Goal: Information Seeking & Learning: Compare options

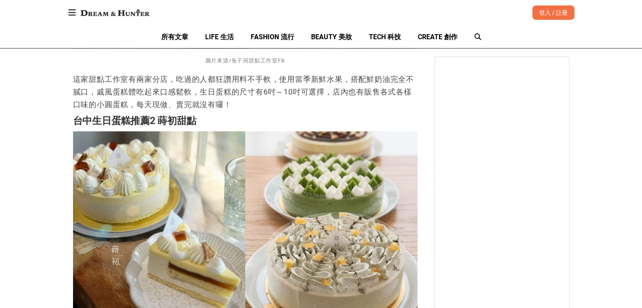
scroll to position [928, 0]
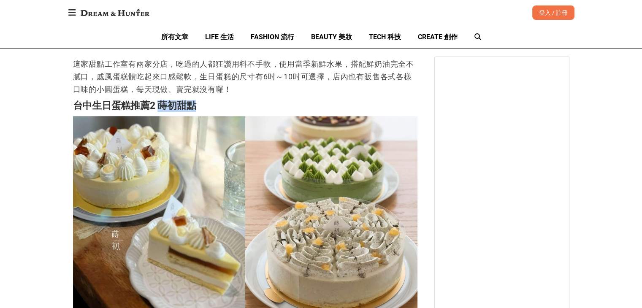
drag, startPoint x: 157, startPoint y: 94, endPoint x: 197, endPoint y: 94, distance: 40.1
click at [197, 100] on h2 "台中生日蛋糕推薦2 蒔初甜點" at bounding box center [245, 106] width 344 height 12
copy strong "蒔初甜點"
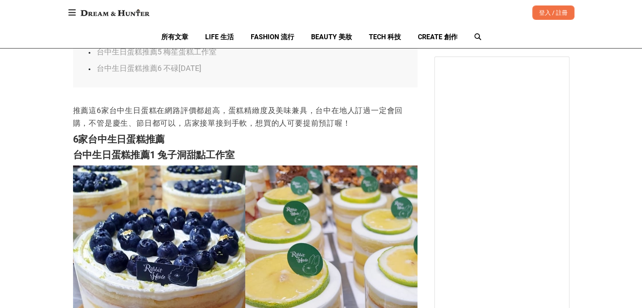
scroll to position [591, 0]
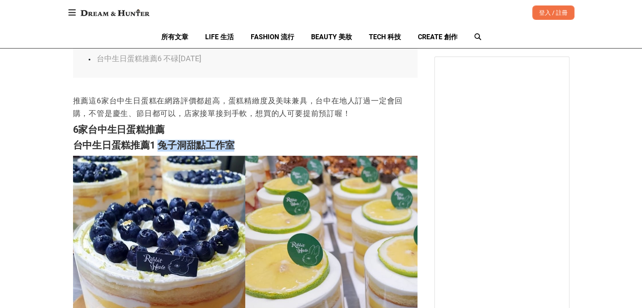
drag, startPoint x: 159, startPoint y: 133, endPoint x: 237, endPoint y: 133, distance: 77.6
click at [237, 140] on h2 "台中生日蛋糕推薦1 兔子洞甜點工作室" at bounding box center [245, 146] width 344 height 12
copy strong "兔子洞甜點工作室"
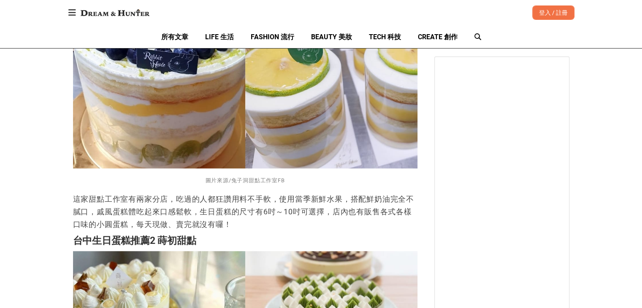
scroll to position [802, 0]
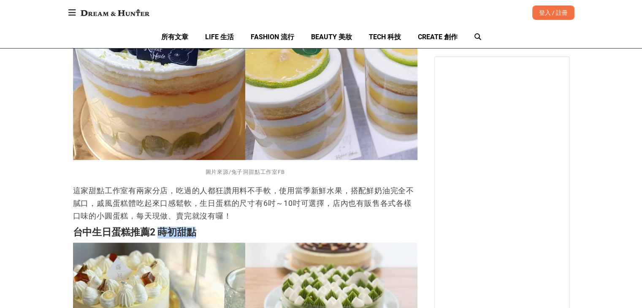
drag, startPoint x: 194, startPoint y: 220, endPoint x: 160, endPoint y: 220, distance: 34.2
click at [160, 227] on strong "台中生日蛋糕推薦2 蒔初甜點" at bounding box center [134, 232] width 123 height 11
copy strong "蒔初甜點"
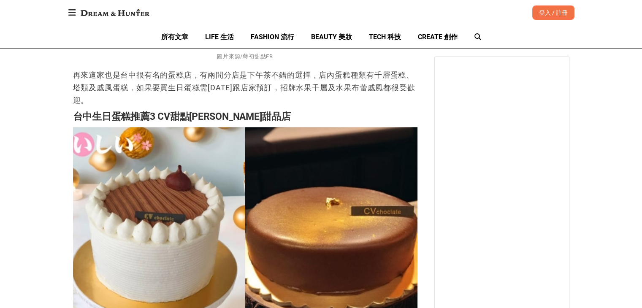
scroll to position [1223, 0]
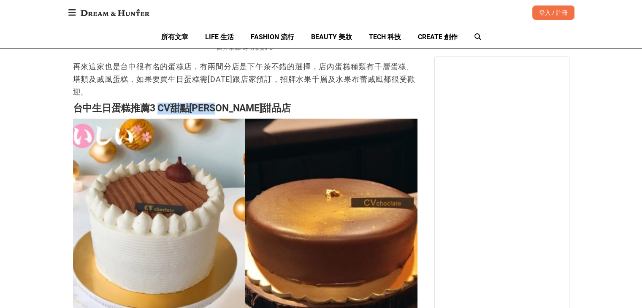
drag, startPoint x: 157, startPoint y: 94, endPoint x: 239, endPoint y: 95, distance: 81.8
click at [239, 103] on h2 "台中生日蛋糕推薦3 CV甜點[PERSON_NAME]甜品店" at bounding box center [245, 109] width 344 height 12
copy strong "CV甜點[PERSON_NAME]甜品店"
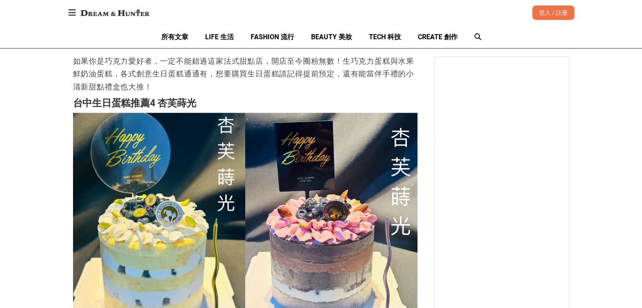
scroll to position [1519, 0]
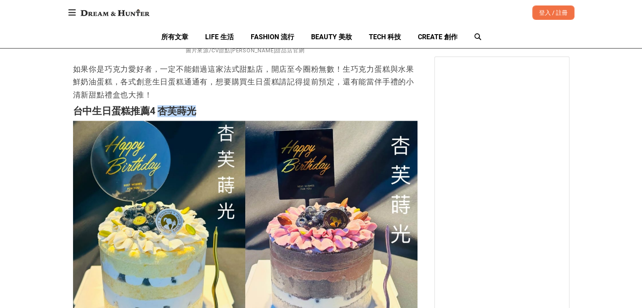
drag, startPoint x: 157, startPoint y: 98, endPoint x: 197, endPoint y: 98, distance: 40.5
click at [197, 105] on h2 "台中生日蛋糕推薦4 杏芙蒔光" at bounding box center [245, 111] width 344 height 12
copy strong "[PERSON_NAME]"
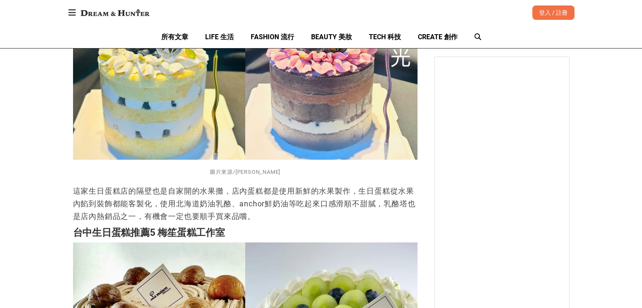
scroll to position [1772, 0]
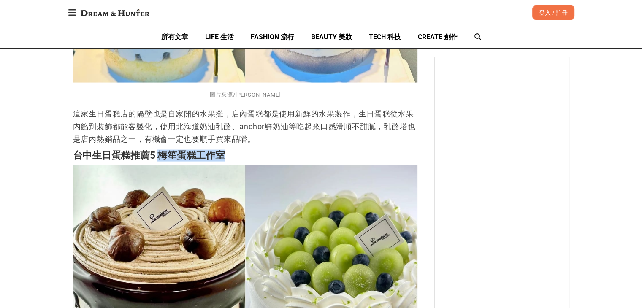
drag, startPoint x: 223, startPoint y: 143, endPoint x: 160, endPoint y: 143, distance: 63.3
click at [160, 150] on strong "台中生日蛋糕推薦5 梅笙蛋糕工作室" at bounding box center [149, 155] width 152 height 11
copy strong "梅笙蛋糕工作室"
